Goal: Information Seeking & Learning: Learn about a topic

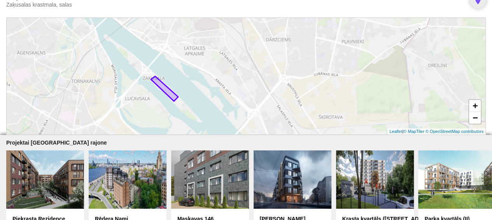
scroll to position [243, 0]
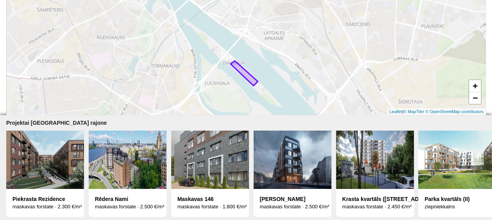
drag, startPoint x: 137, startPoint y: 80, endPoint x: 214, endPoint y: 82, distance: 77.0
click at [214, 82] on div "+ − Leaflet | © MapTiler © OpenStreetMap contributors" at bounding box center [245, 56] width 479 height 117
click at [139, 147] on img at bounding box center [128, 160] width 78 height 58
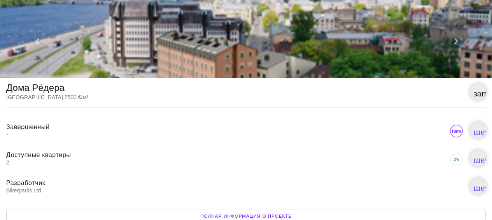
click at [101, 40] on img at bounding box center [246, 39] width 492 height 78
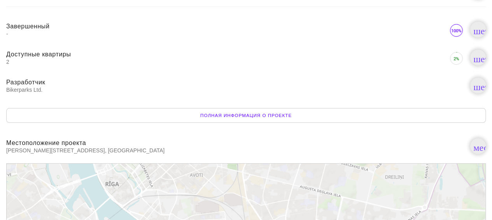
scroll to position [383, 0]
